Goal: Task Accomplishment & Management: Use online tool/utility

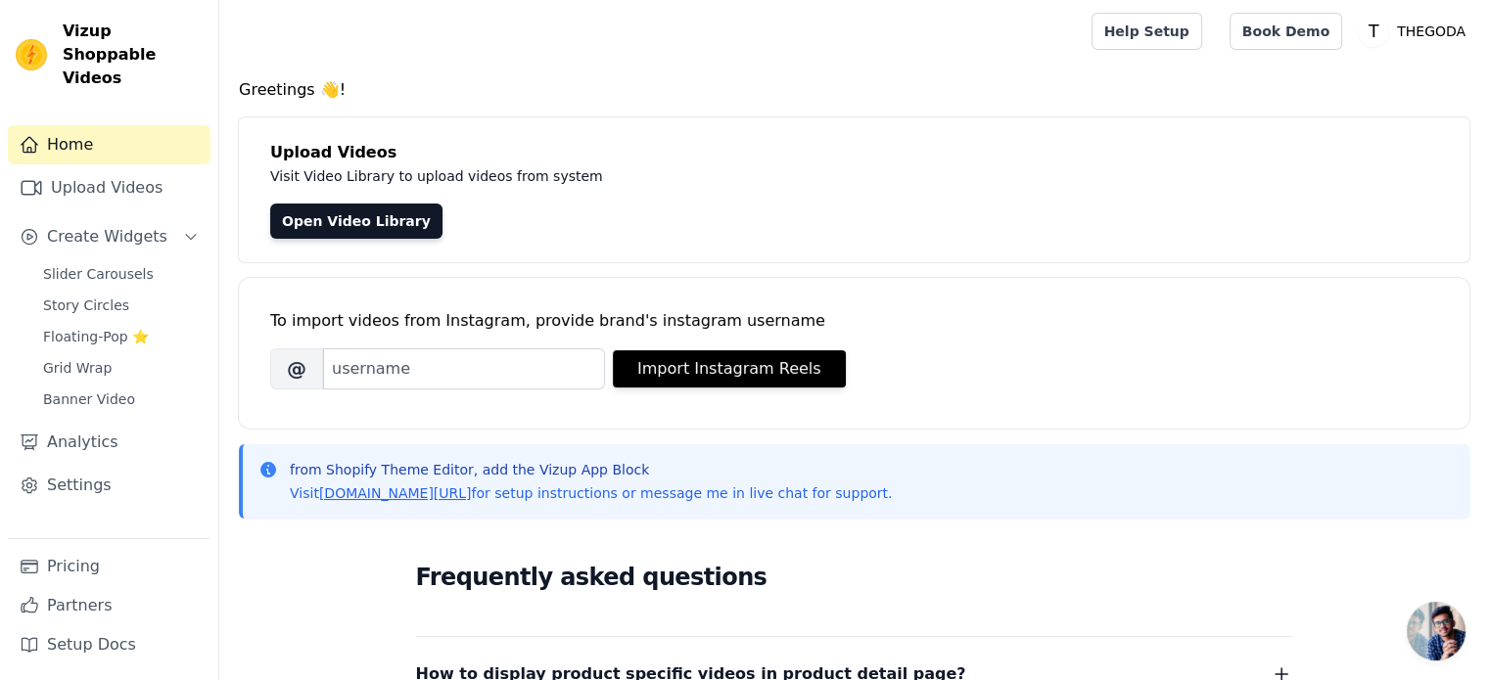
click at [820, 183] on p "Visit Video Library to upload videos from system" at bounding box center [708, 175] width 877 height 23
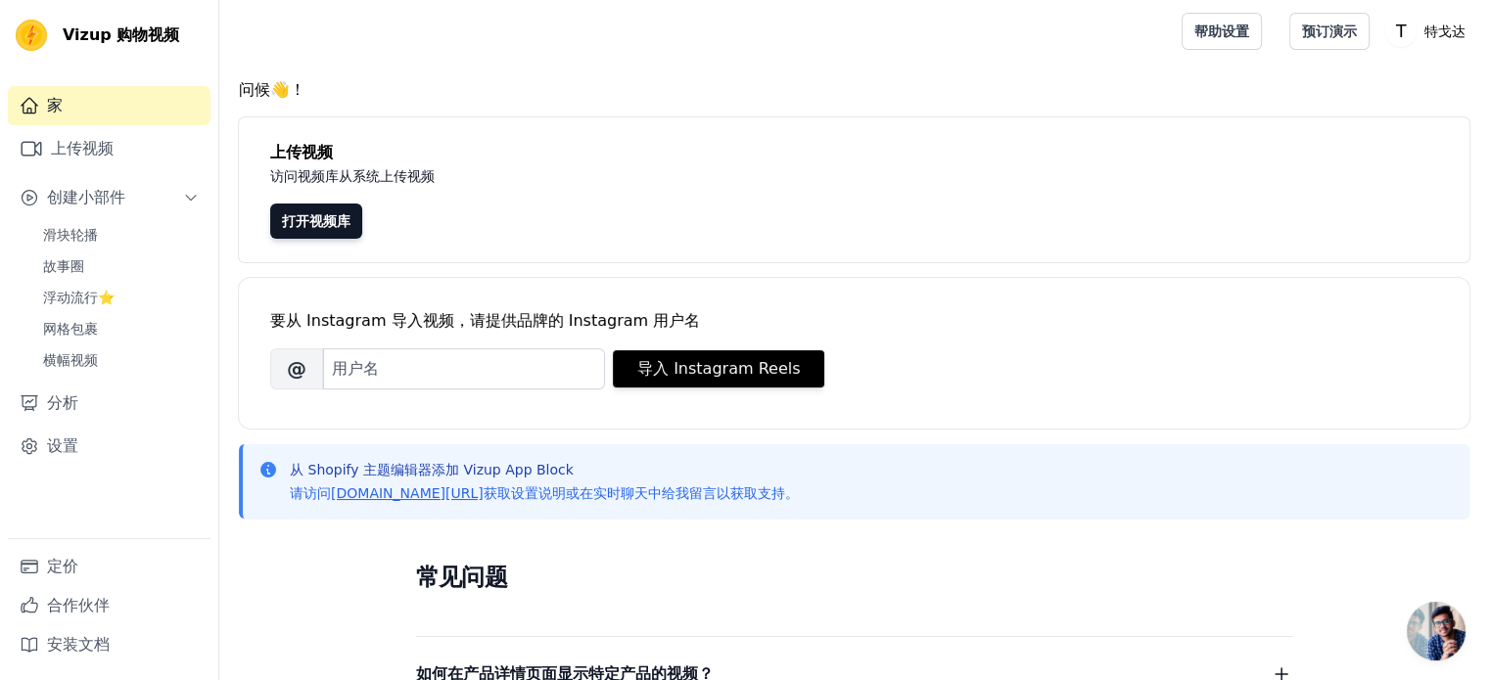
click at [949, 221] on div "打开视频库" at bounding box center [854, 221] width 1168 height 35
click at [81, 156] on font "上传视频" at bounding box center [82, 148] width 63 height 19
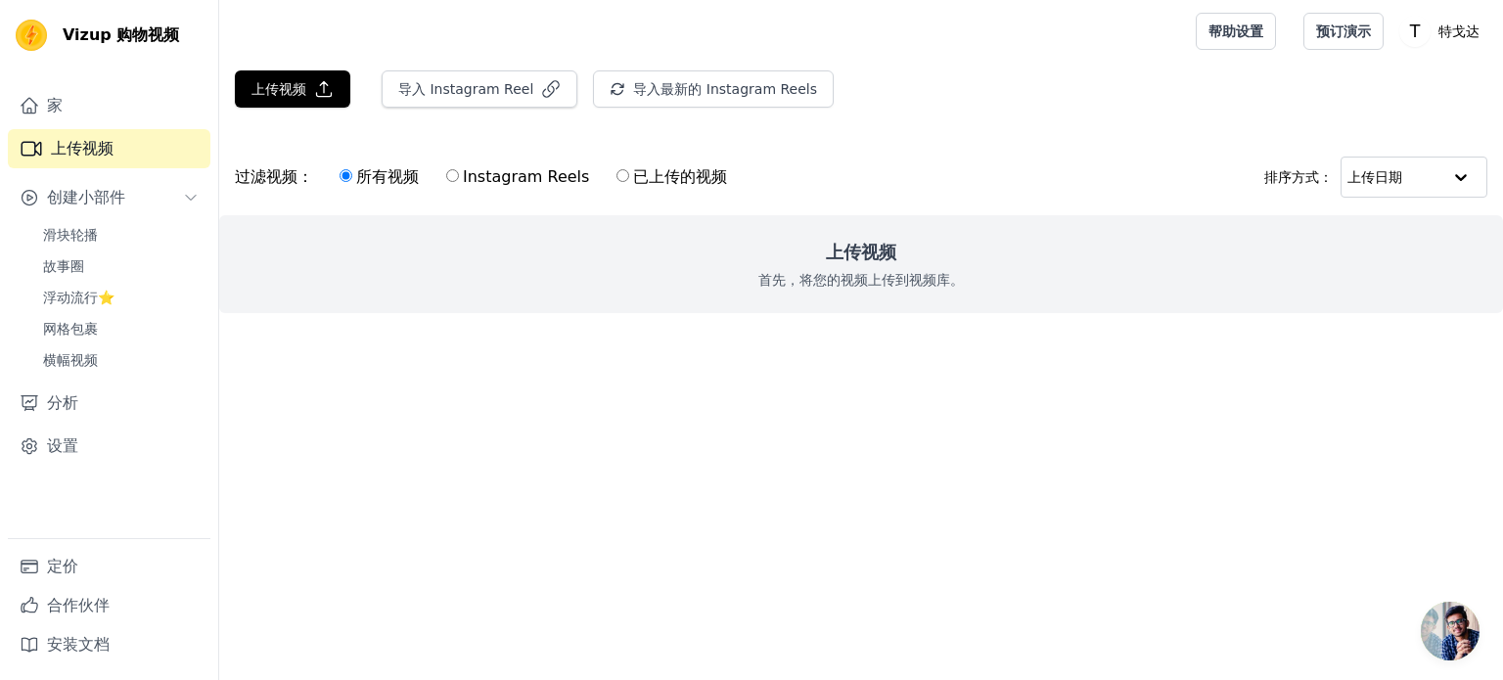
click at [825, 268] on div "上传视频 首先，将您的视频上传到视频库。" at bounding box center [861, 264] width 1284 height 98
click at [299, 94] on font "上传视频" at bounding box center [279, 89] width 55 height 16
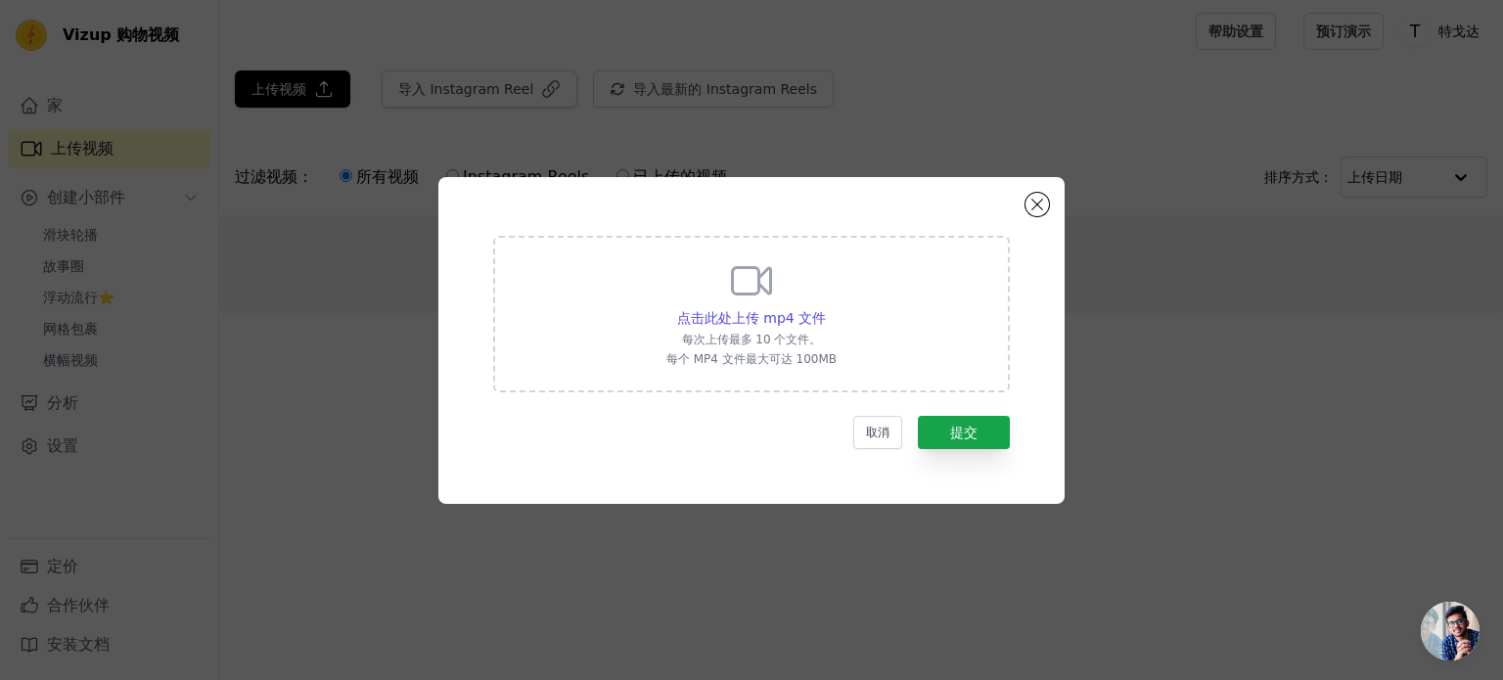
click at [760, 299] on icon at bounding box center [751, 280] width 47 height 47
click at [825, 307] on input "点击此处上传 mp4 文件 每次上传最多 10 个文件。 每个 MP4 文件最大可达 100MB" at bounding box center [825, 307] width 1 height 1
click at [1038, 215] on button "关闭模式" at bounding box center [1037, 204] width 23 height 23
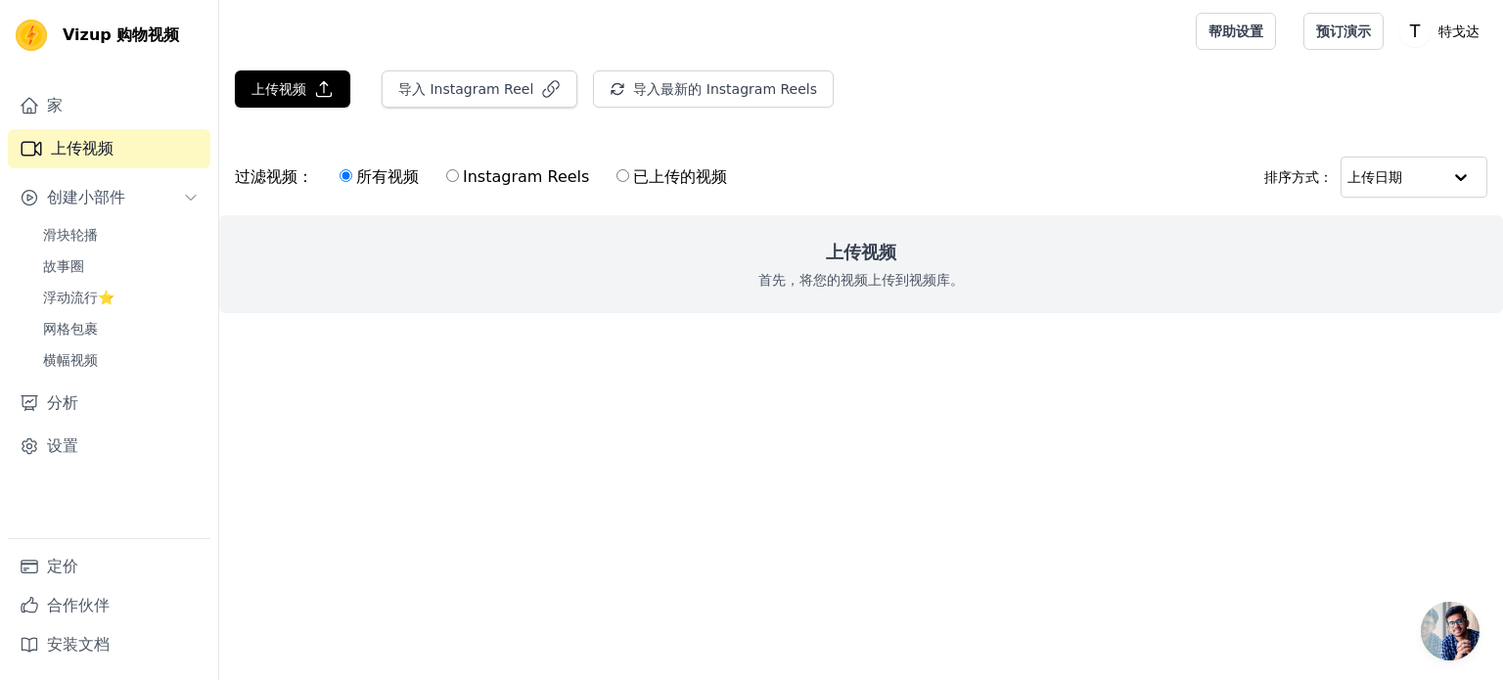
click at [601, 172] on div "所有视频 Instagram Reels 已上传的视频" at bounding box center [533, 177] width 409 height 45
click at [643, 178] on font "已上传的视频" at bounding box center [680, 176] width 94 height 19
click at [629, 178] on input "已上传的视频" at bounding box center [623, 175] width 13 height 13
radio input "true"
click at [609, 177] on div "所有视频 Instagram Reels 已上传的视频" at bounding box center [533, 177] width 409 height 45
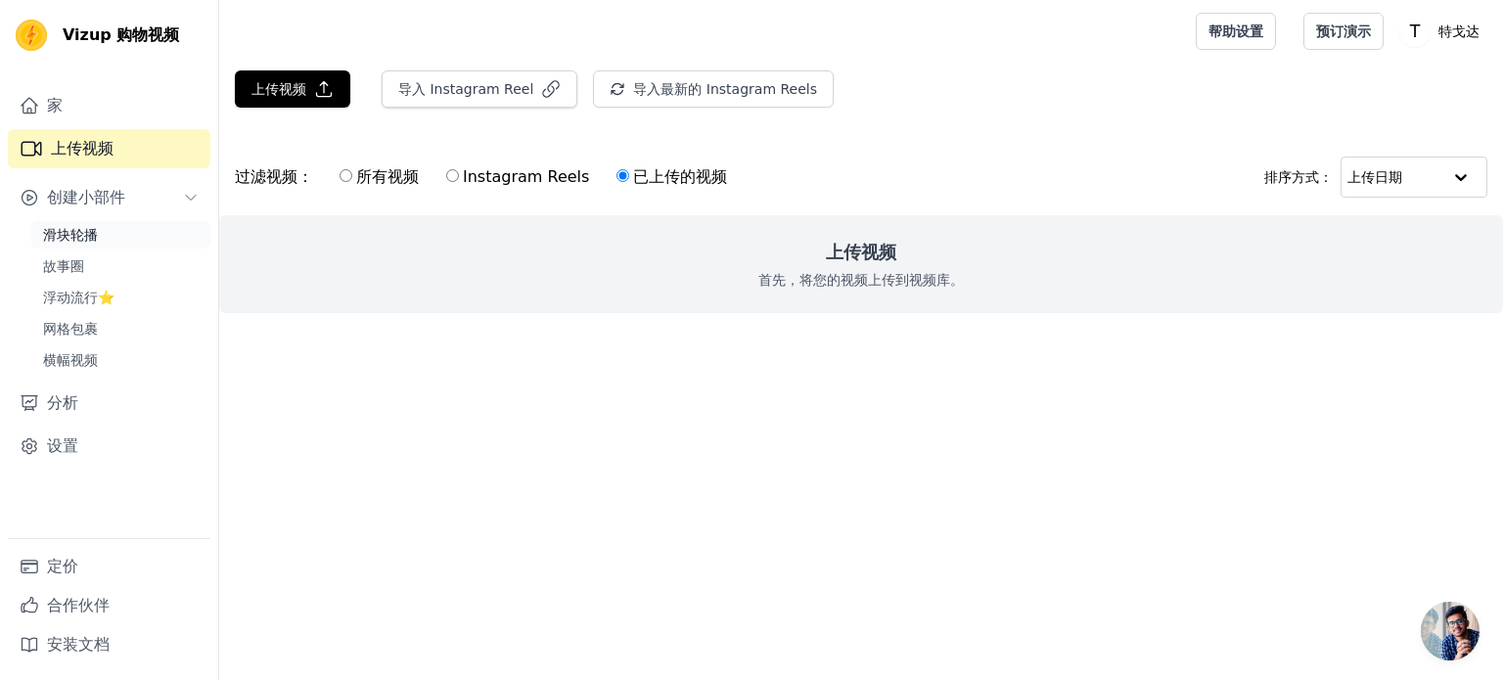
click at [73, 241] on font "滑块轮播" at bounding box center [70, 235] width 55 height 16
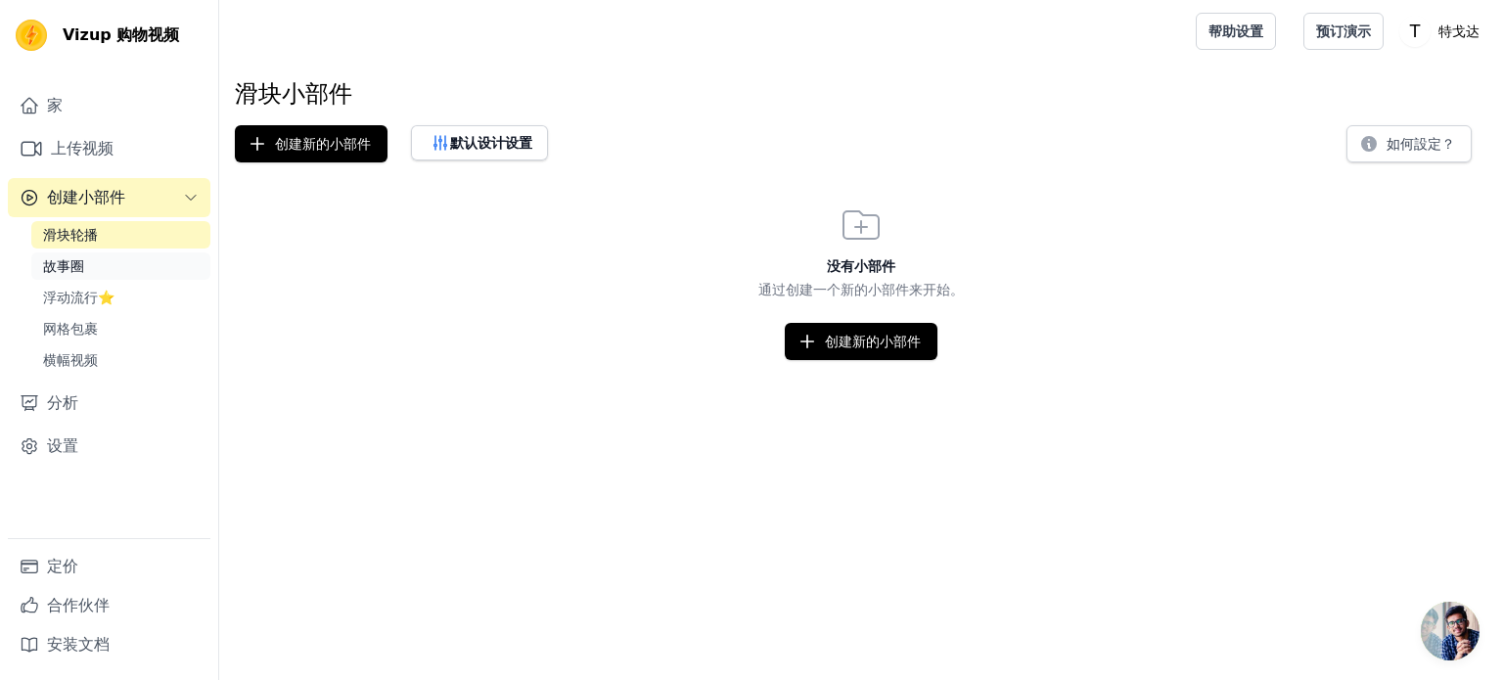
click at [74, 277] on link "故事圈" at bounding box center [120, 266] width 179 height 27
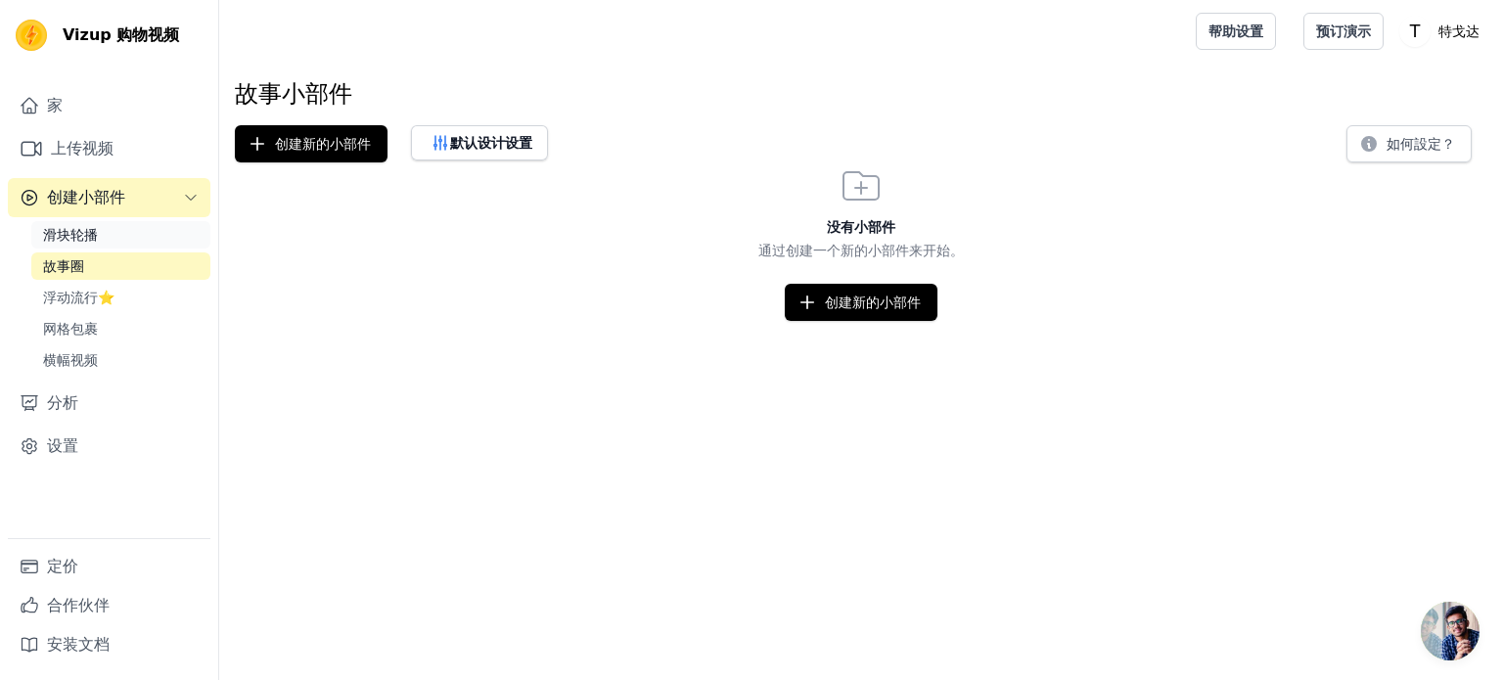
click at [91, 236] on font "滑块轮播" at bounding box center [70, 235] width 55 height 16
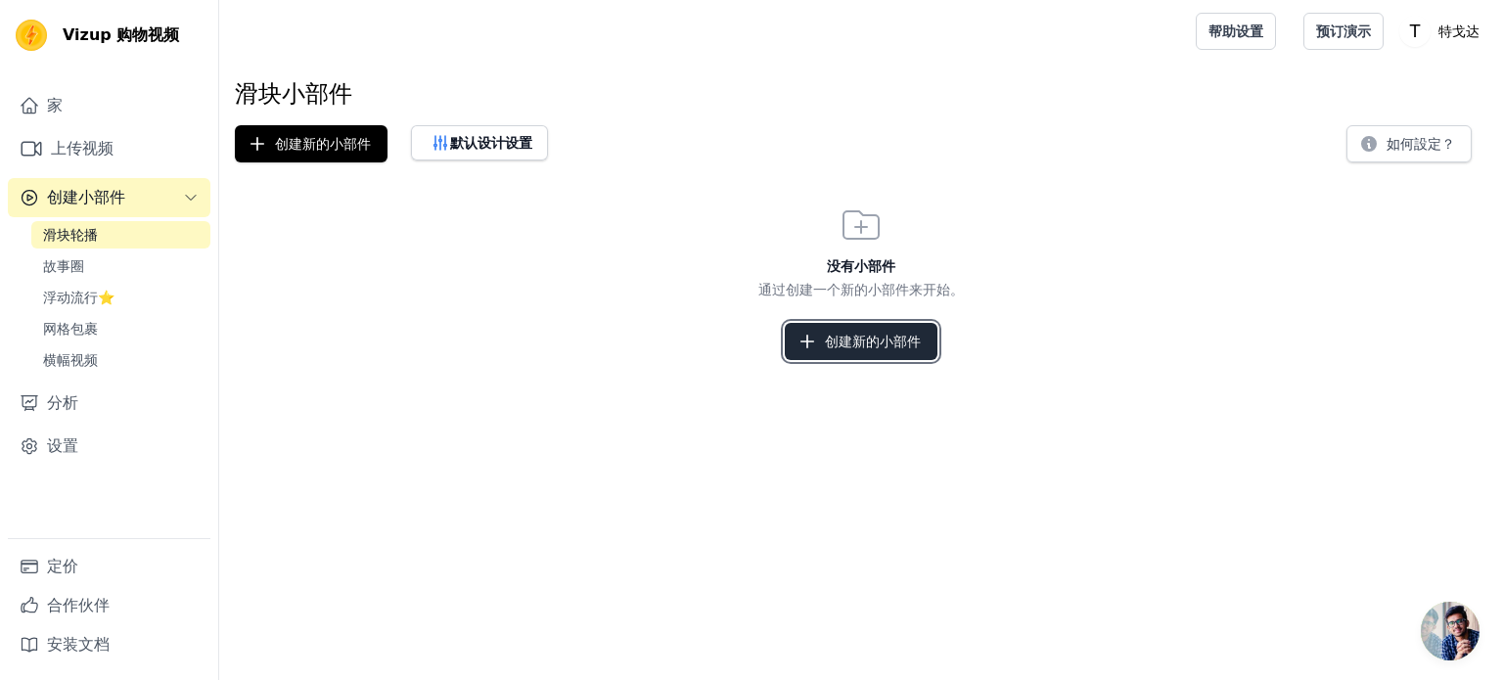
click at [863, 334] on font "创建新的小部件" at bounding box center [873, 342] width 96 height 16
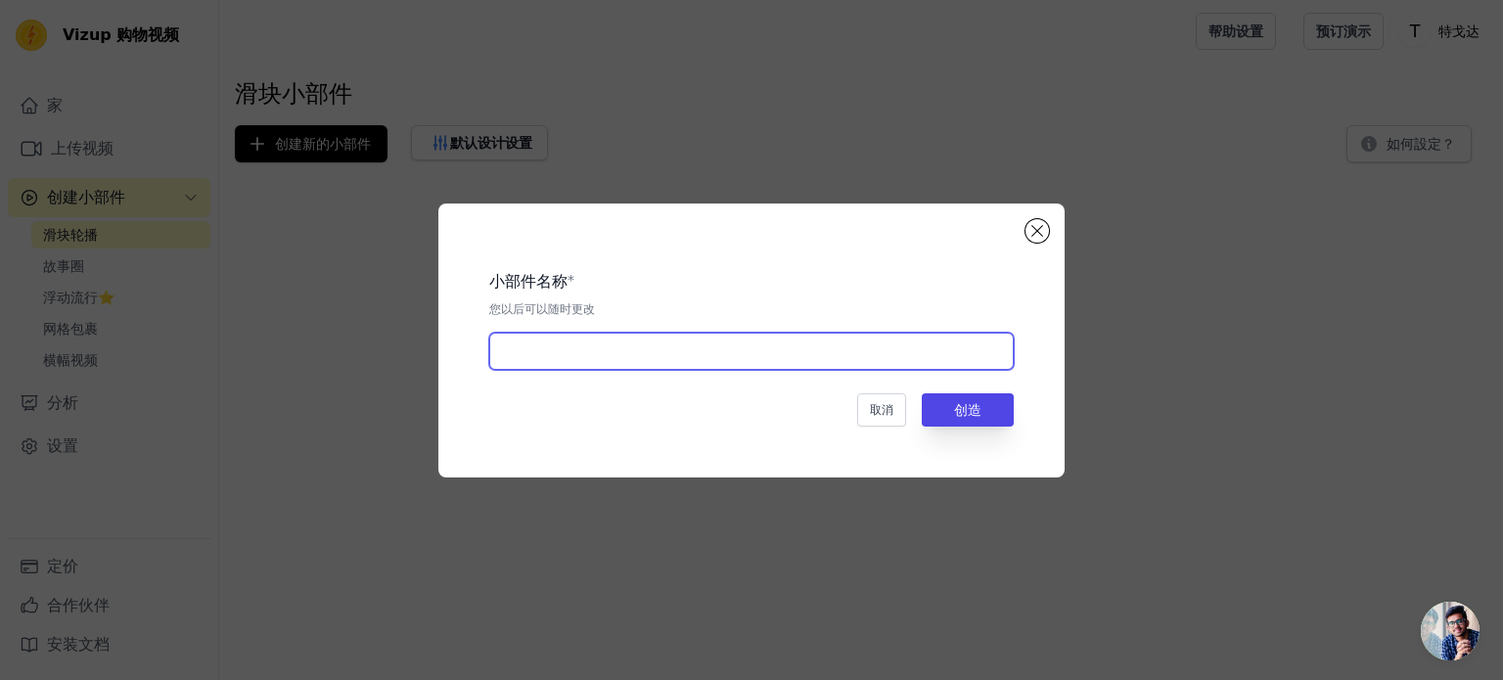
click at [814, 356] on input "text" at bounding box center [751, 351] width 525 height 37
type input "01"
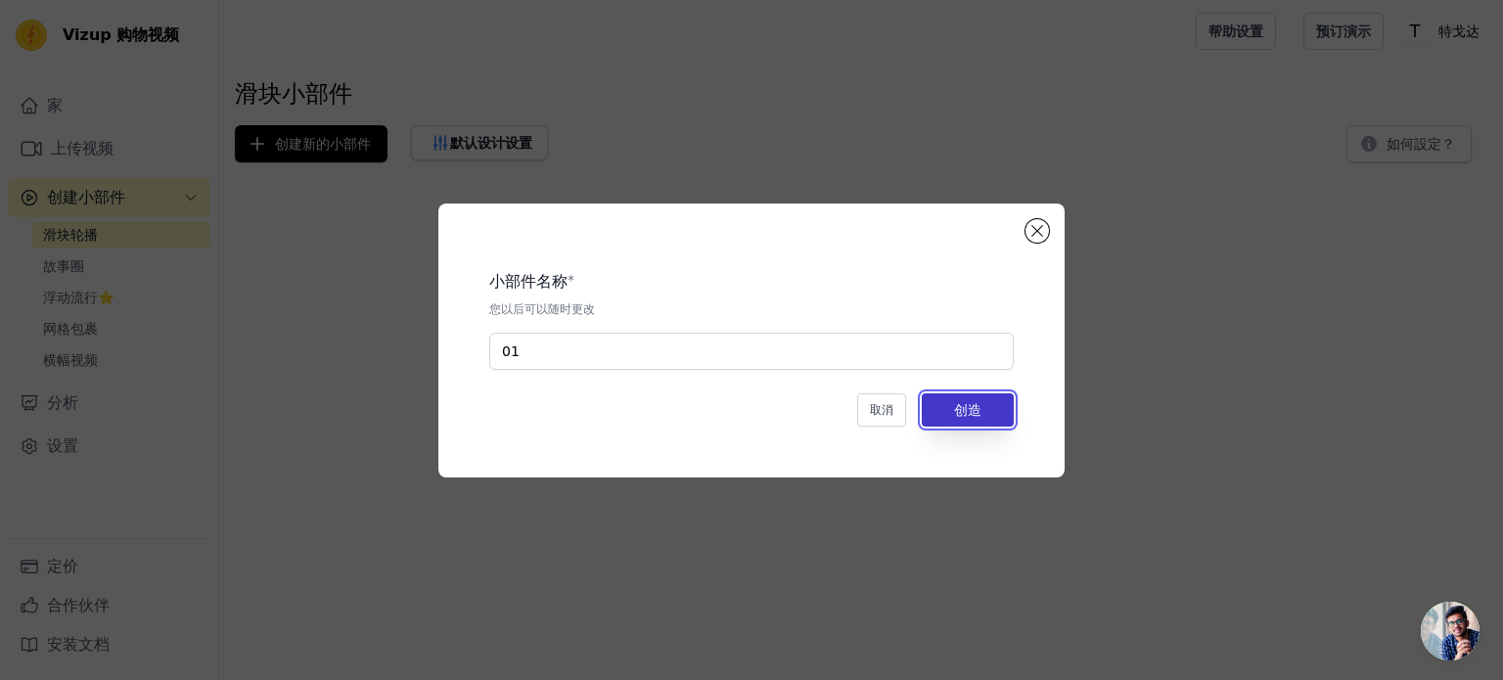
click at [1001, 421] on button "创造" at bounding box center [968, 409] width 92 height 33
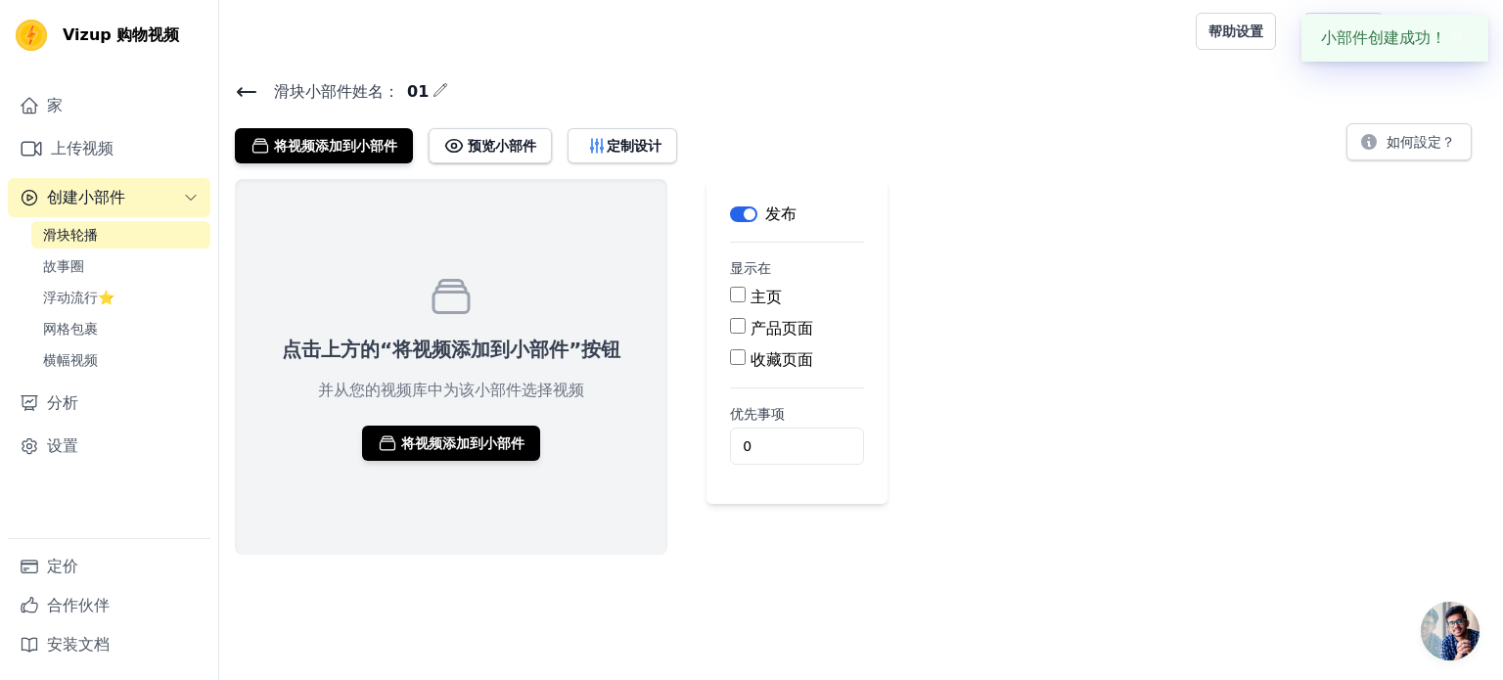
click at [722, 291] on main "标签 发布 显示在 主页 产品页面 收藏页面 优先事项 0" at bounding box center [797, 341] width 181 height 325
click at [732, 292] on input "主页" at bounding box center [738, 295] width 16 height 16
checkbox input "true"
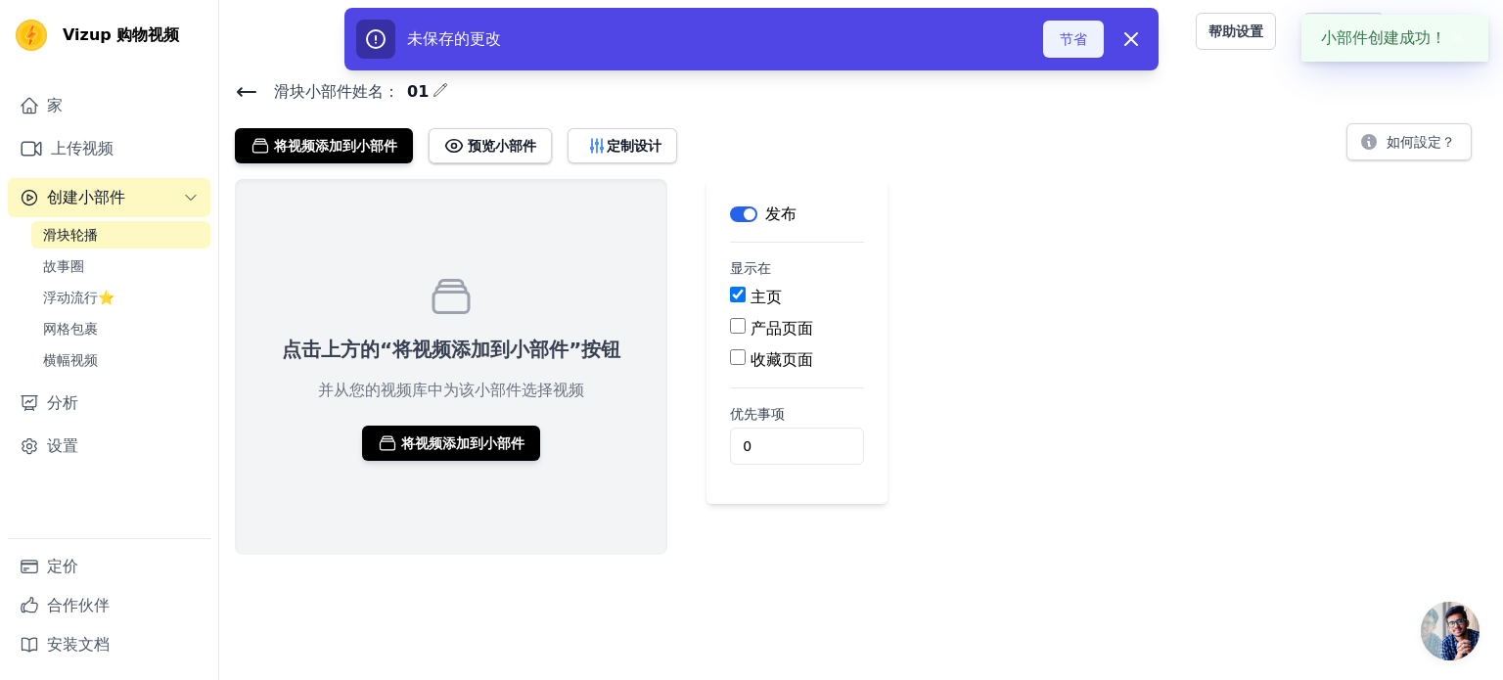
click at [1073, 47] on font "节省" at bounding box center [1073, 39] width 27 height 16
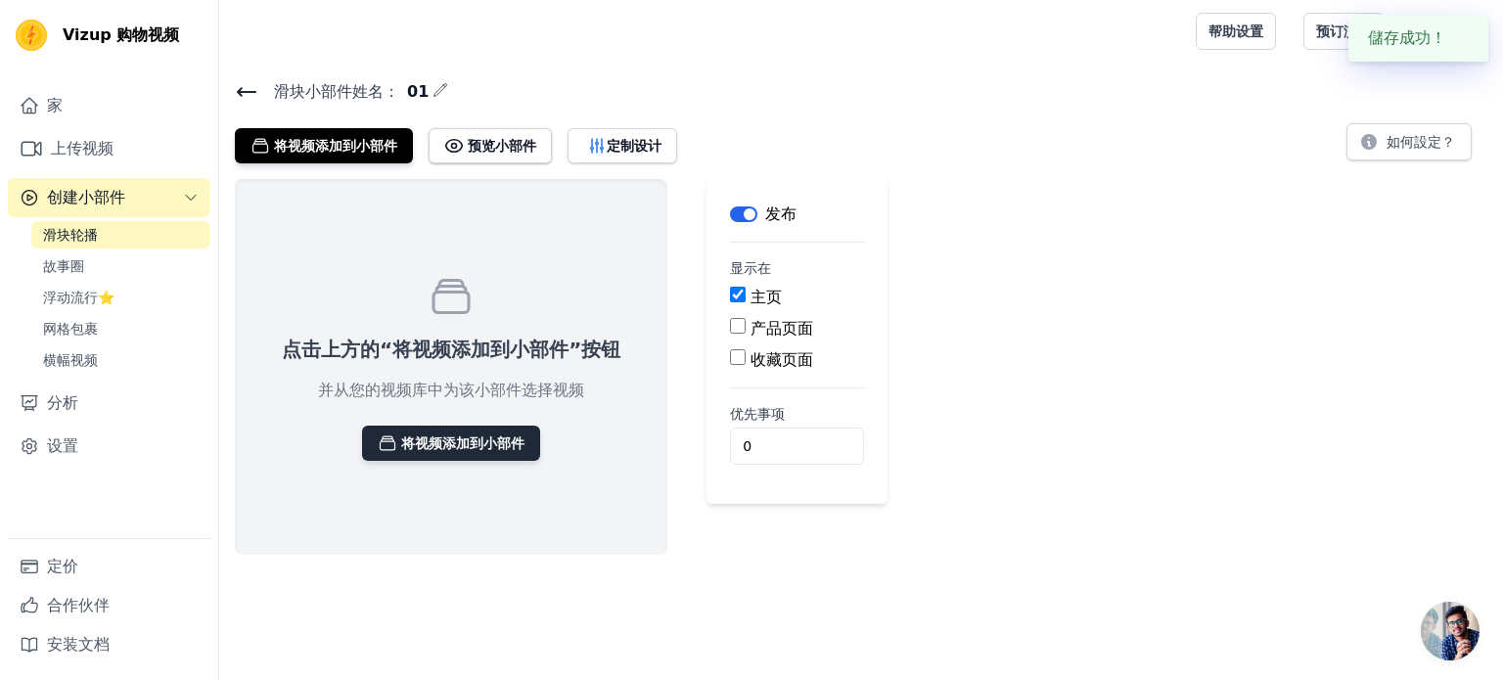
click at [461, 441] on font "将视频添加到小部件" at bounding box center [462, 444] width 123 height 16
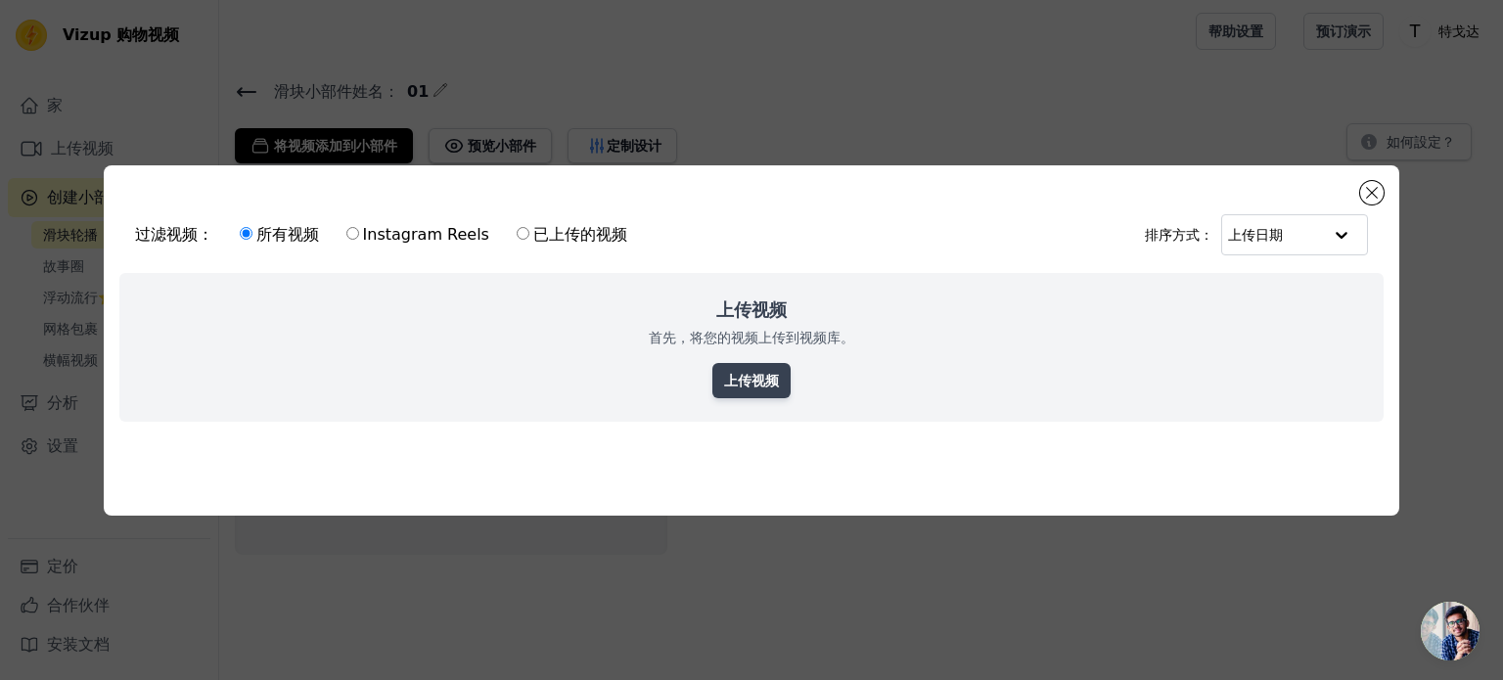
click at [735, 379] on font "上传视频" at bounding box center [751, 381] width 55 height 16
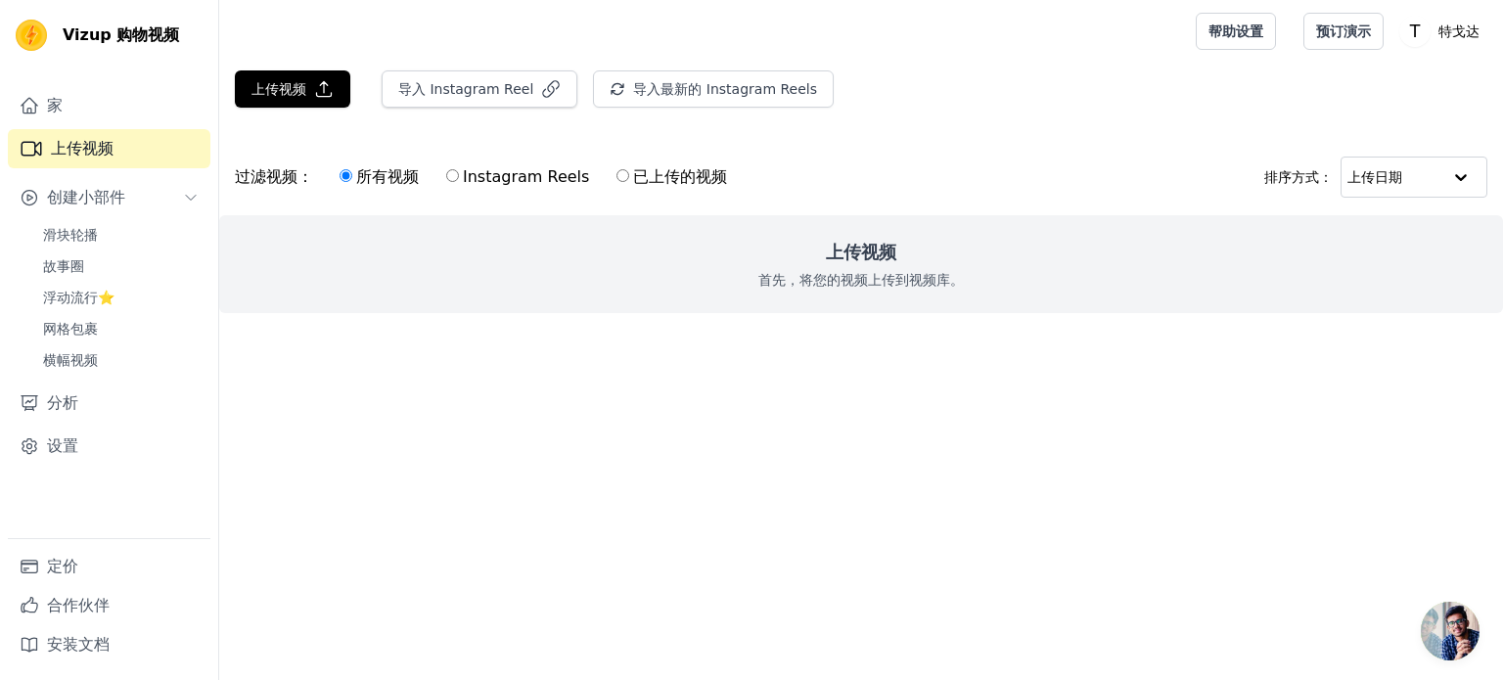
click at [816, 277] on font "首先，将您的视频上传到视频库。" at bounding box center [862, 280] width 206 height 16
